Goal: Check status

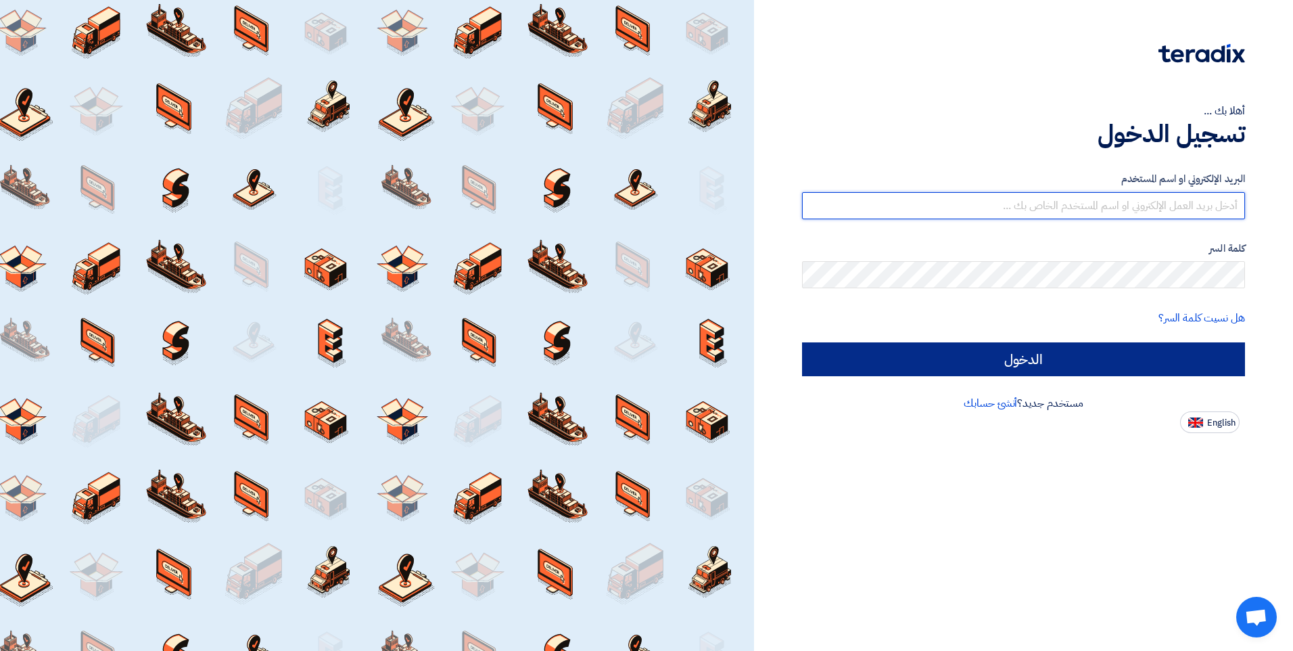
type input "[EMAIL_ADDRESS][DOMAIN_NAME]"
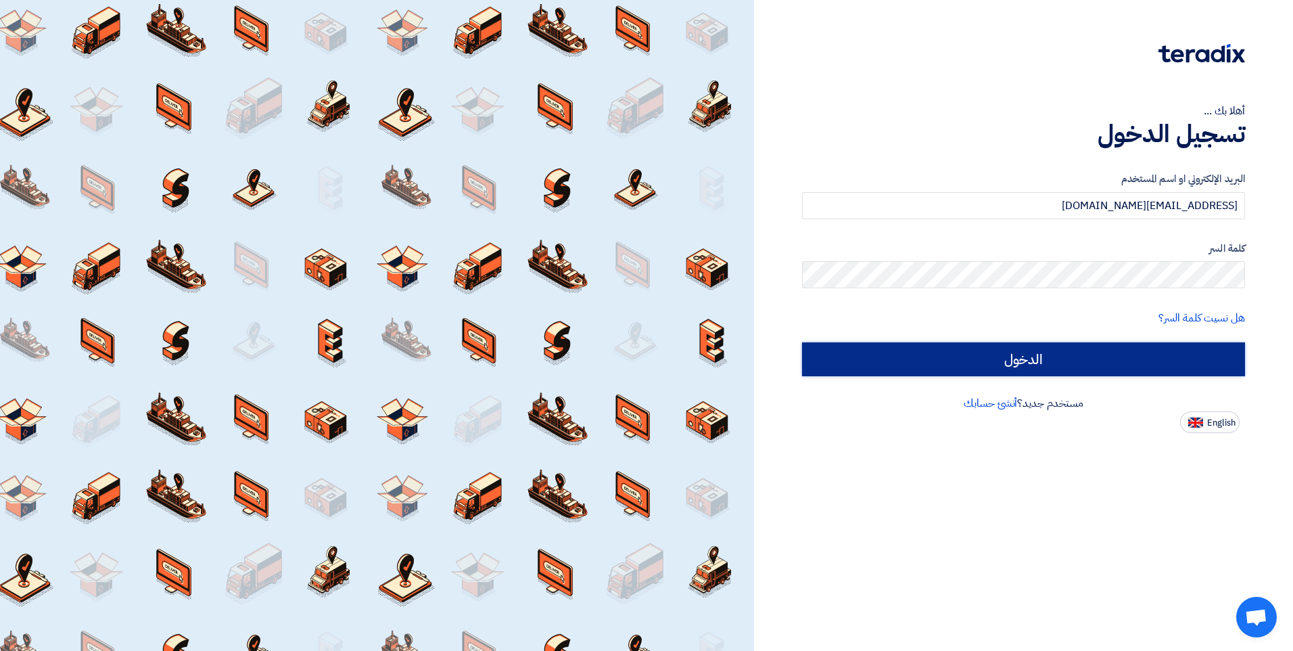
click at [1128, 362] on input "الدخول" at bounding box center [1023, 359] width 443 height 34
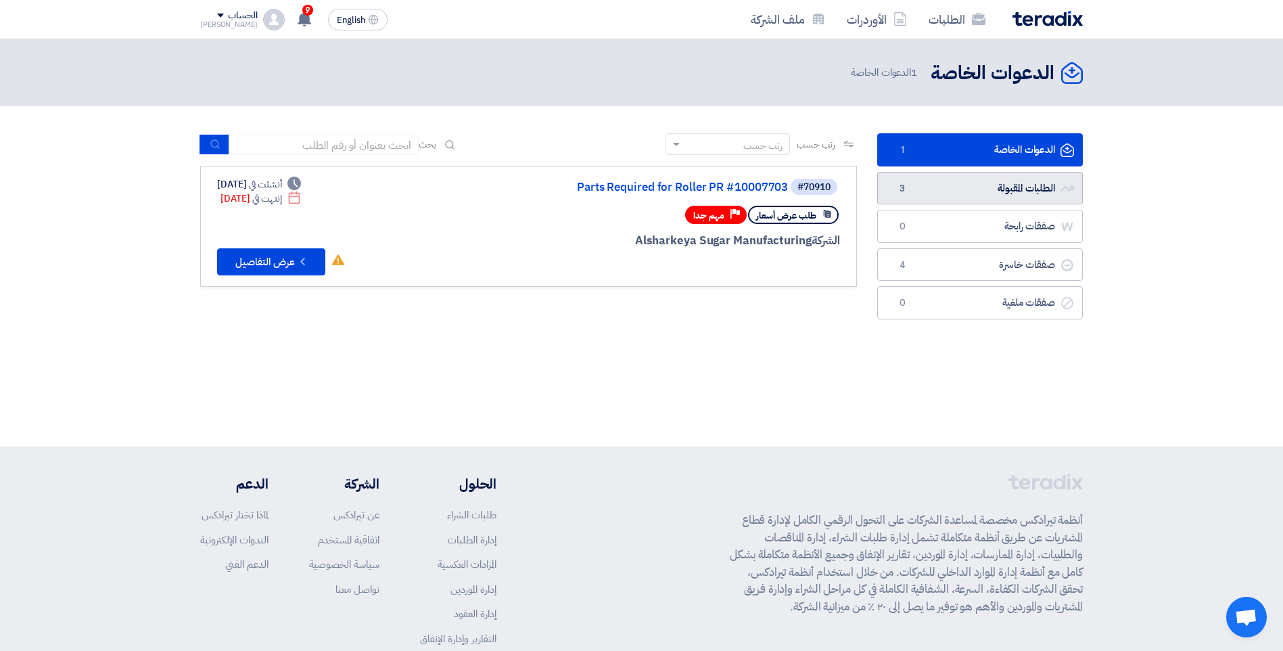
click at [966, 181] on link "الطلبات المقبولة الطلبات المقبولة 3" at bounding box center [980, 188] width 206 height 33
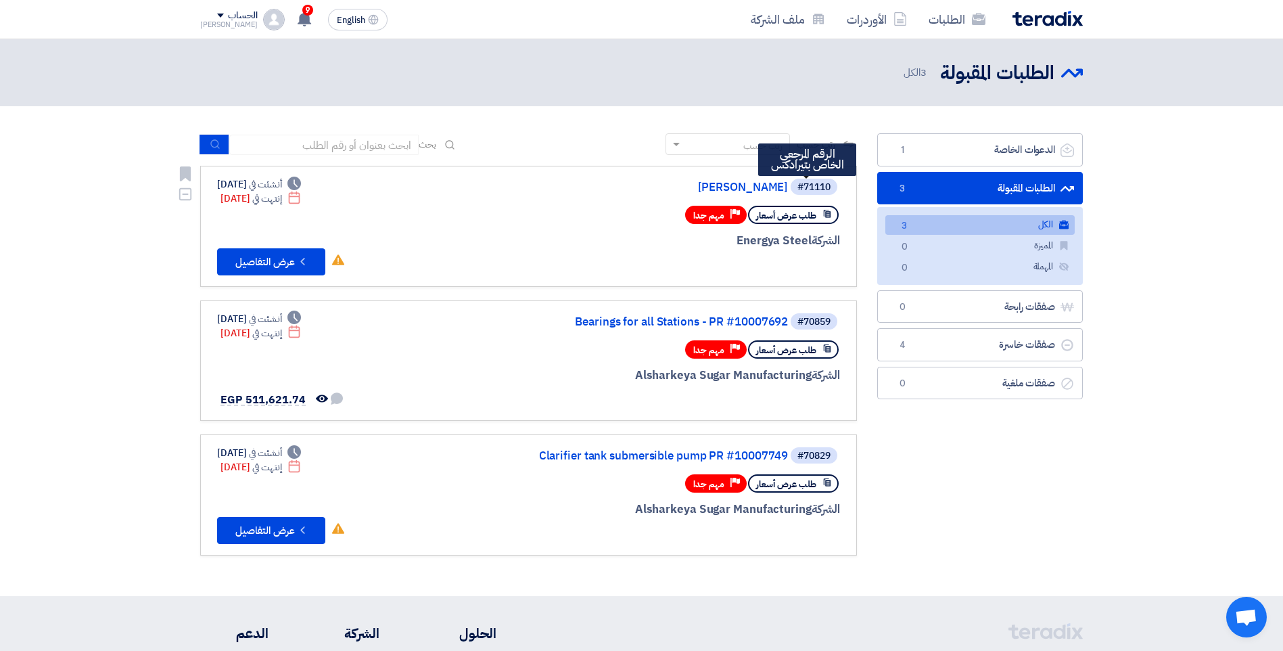
click at [814, 187] on div "#71110" at bounding box center [813, 187] width 33 height 9
copy div "71110"
click at [262, 268] on button "Check details عرض التفاصيل" at bounding box center [271, 261] width 108 height 27
